Goal: Information Seeking & Learning: Learn about a topic

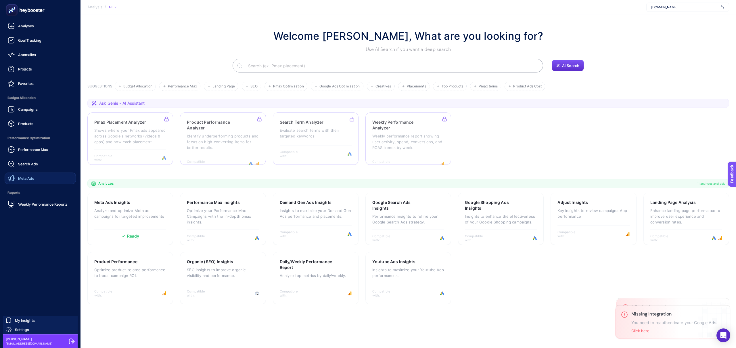
click at [25, 178] on span "Meta Ads" at bounding box center [26, 178] width 16 height 5
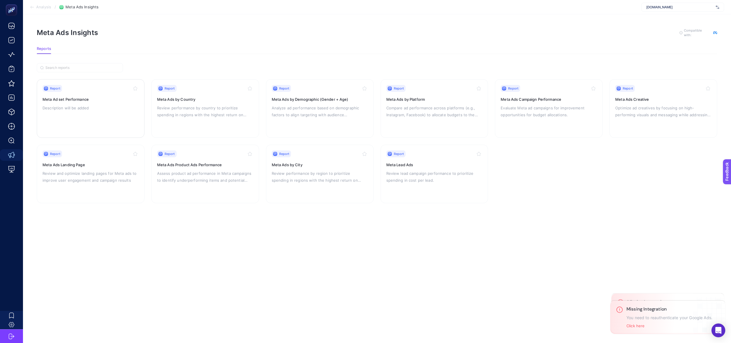
click at [96, 113] on div "Report Meta Ad set Performance Description will be added" at bounding box center [91, 108] width 96 height 47
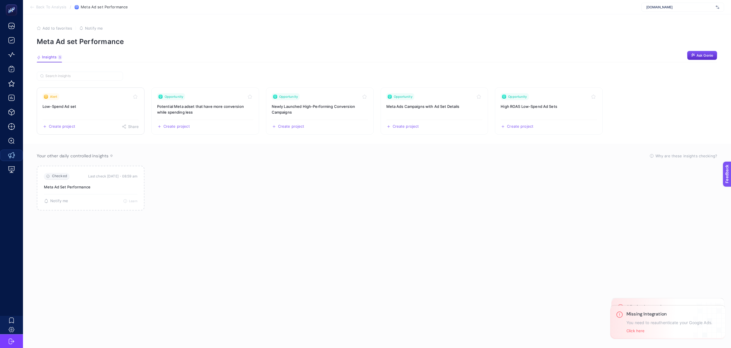
click at [101, 110] on link "Alert Low-Spend Ad set Create project Share" at bounding box center [91, 110] width 108 height 47
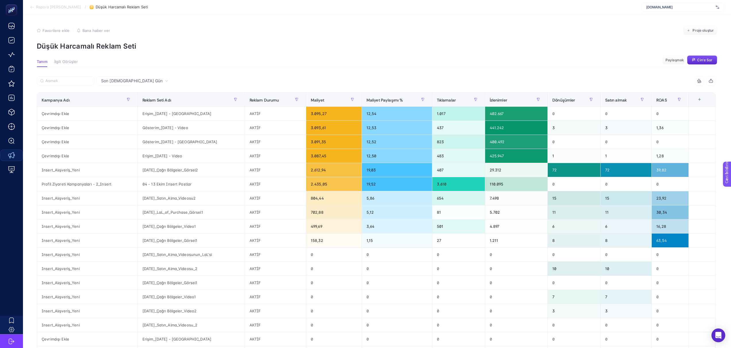
click at [59, 9] on font "Rapora [PERSON_NAME]" at bounding box center [58, 7] width 45 height 5
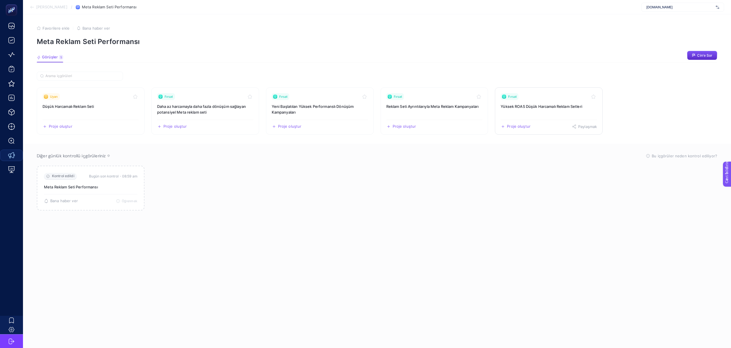
click at [520, 111] on link "Fırsat Yüksek ROAS Düşük Harcamalı Reklam Setleri Proje oluştur Paylaşmak" at bounding box center [549, 110] width 108 height 47
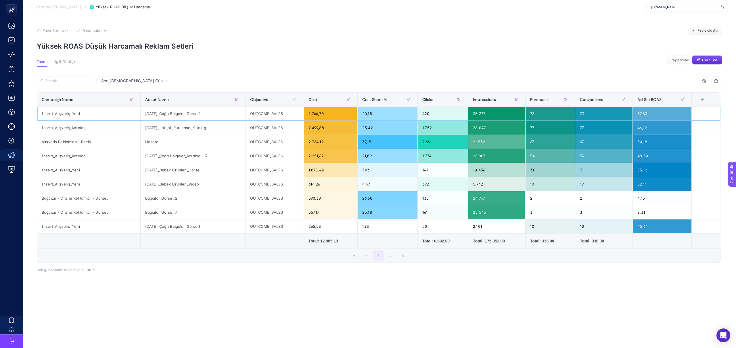
click at [645, 108] on div "37,83" at bounding box center [661, 114] width 58 height 14
click at [646, 106] on th "Ad Set ROAS" at bounding box center [661, 100] width 59 height 14
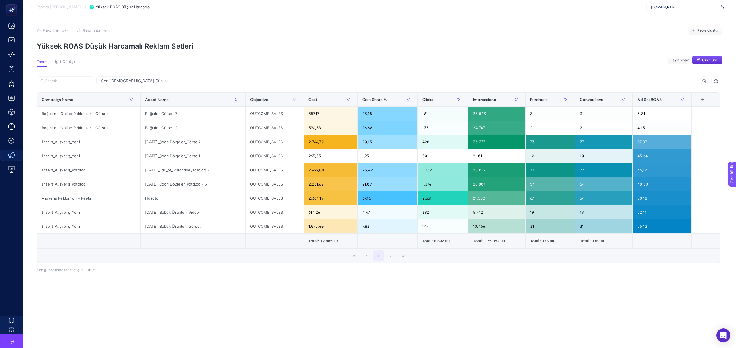
click at [61, 6] on font "Rapora [PERSON_NAME]" at bounding box center [58, 7] width 45 height 5
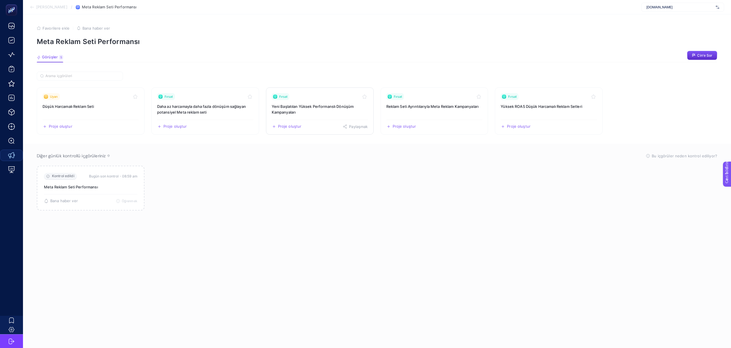
click at [299, 110] on h3 "Yeni Başlatılan Yüksek Performanslı Dönüşüm Kampanyaları" at bounding box center [320, 108] width 96 height 11
